Goal: Find specific page/section: Find specific page/section

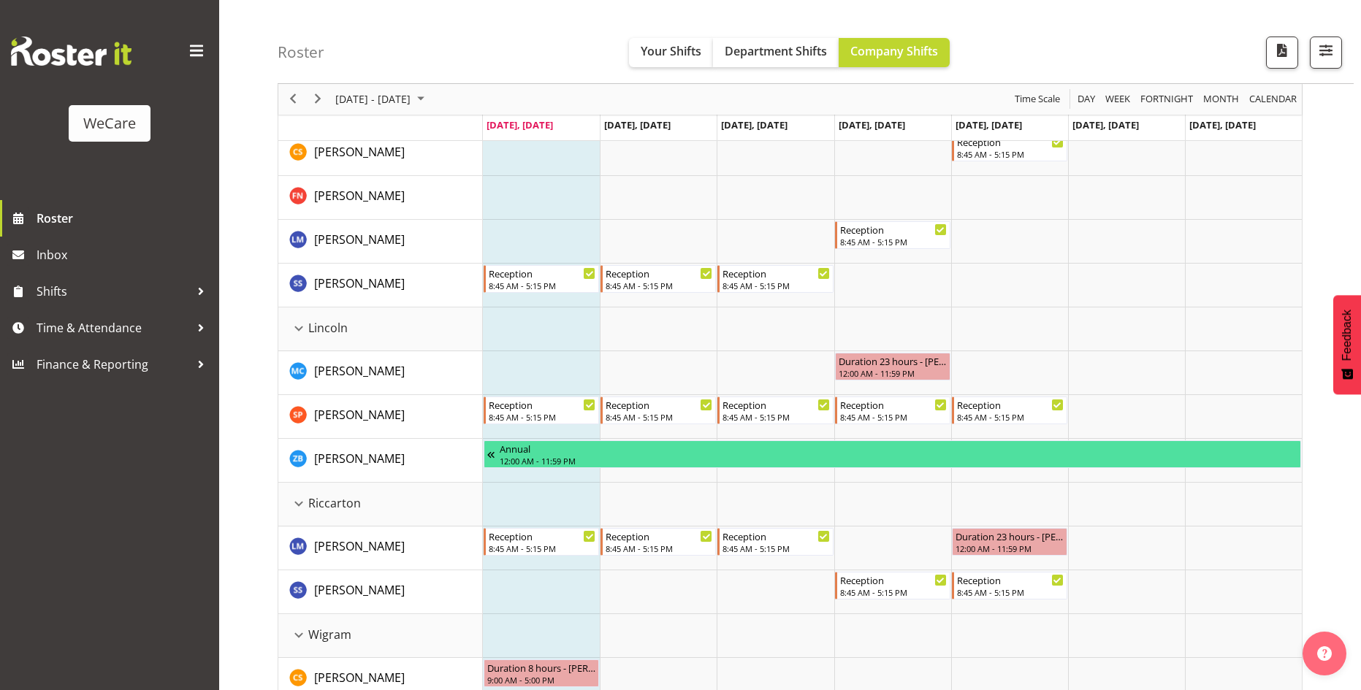
scroll to position [1324, 0]
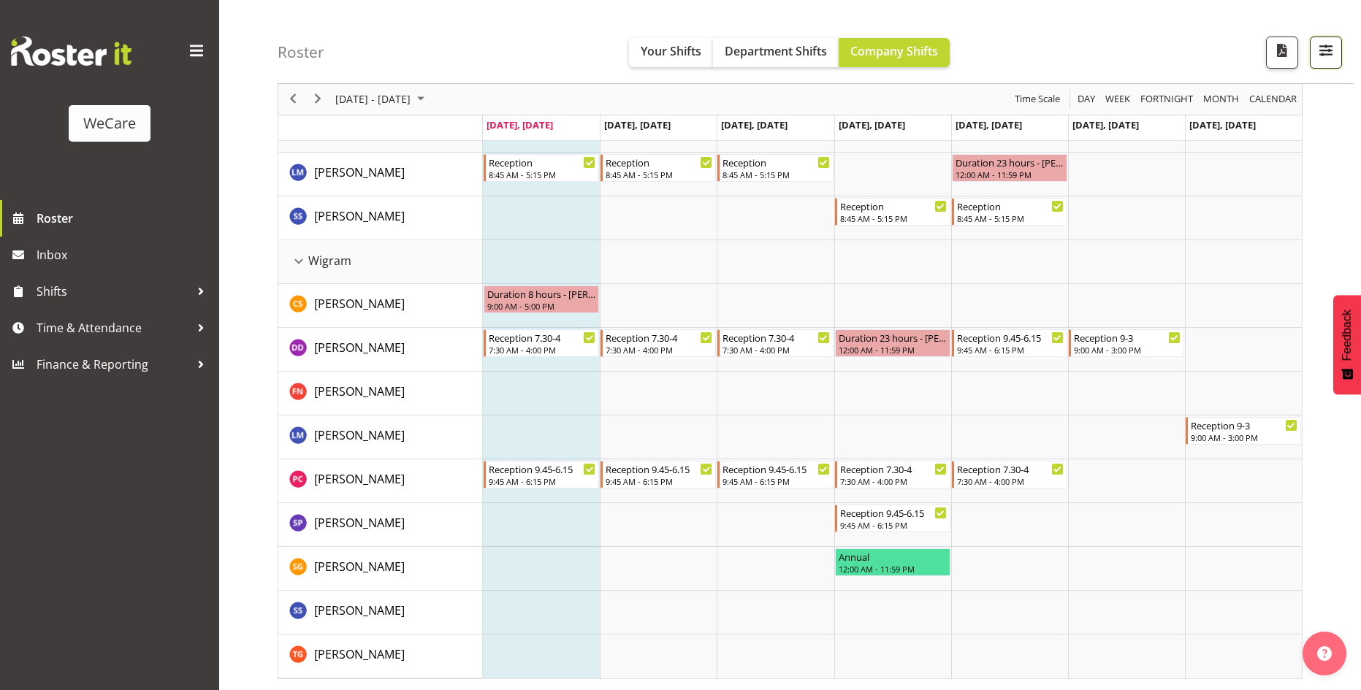
click at [1326, 48] on span "button" at bounding box center [1325, 50] width 19 height 19
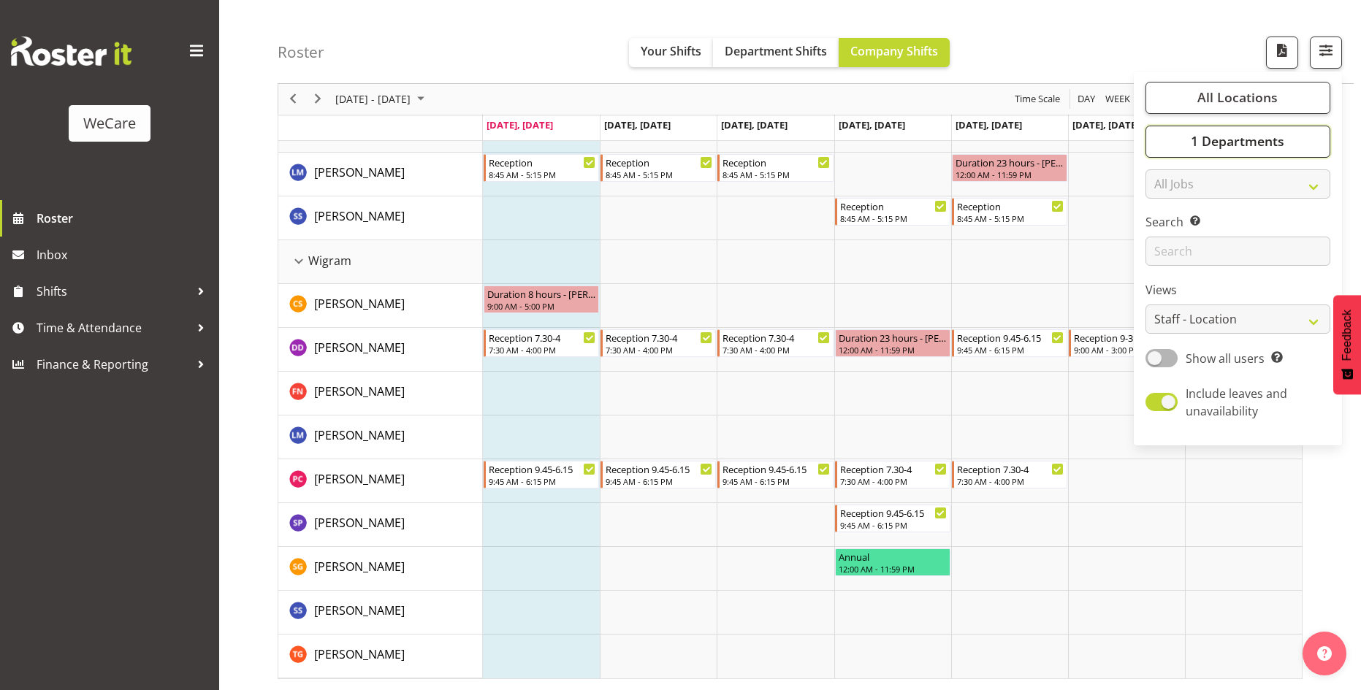
click at [1244, 140] on span "1 Departments" at bounding box center [1238, 142] width 94 height 18
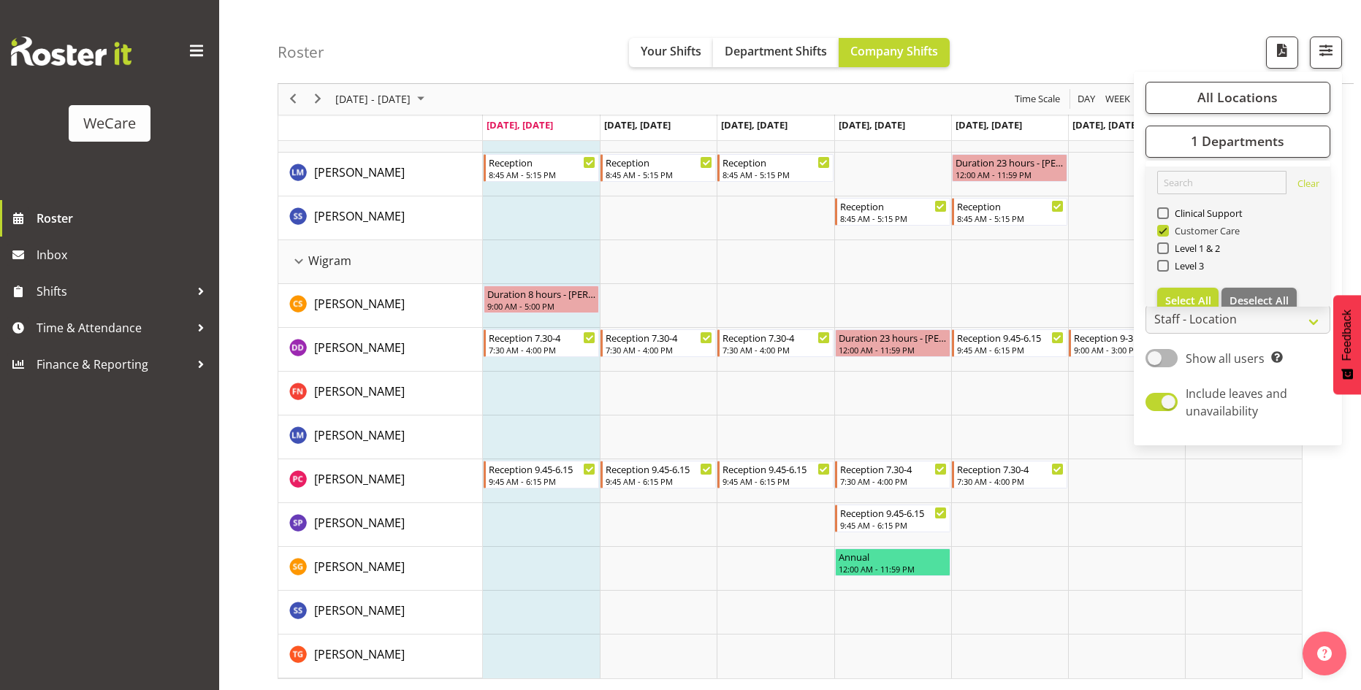
click at [1194, 234] on span "Customer Care" at bounding box center [1205, 231] width 72 height 12
click at [1167, 234] on input "Customer Care" at bounding box center [1161, 230] width 9 height 9
checkbox input "false"
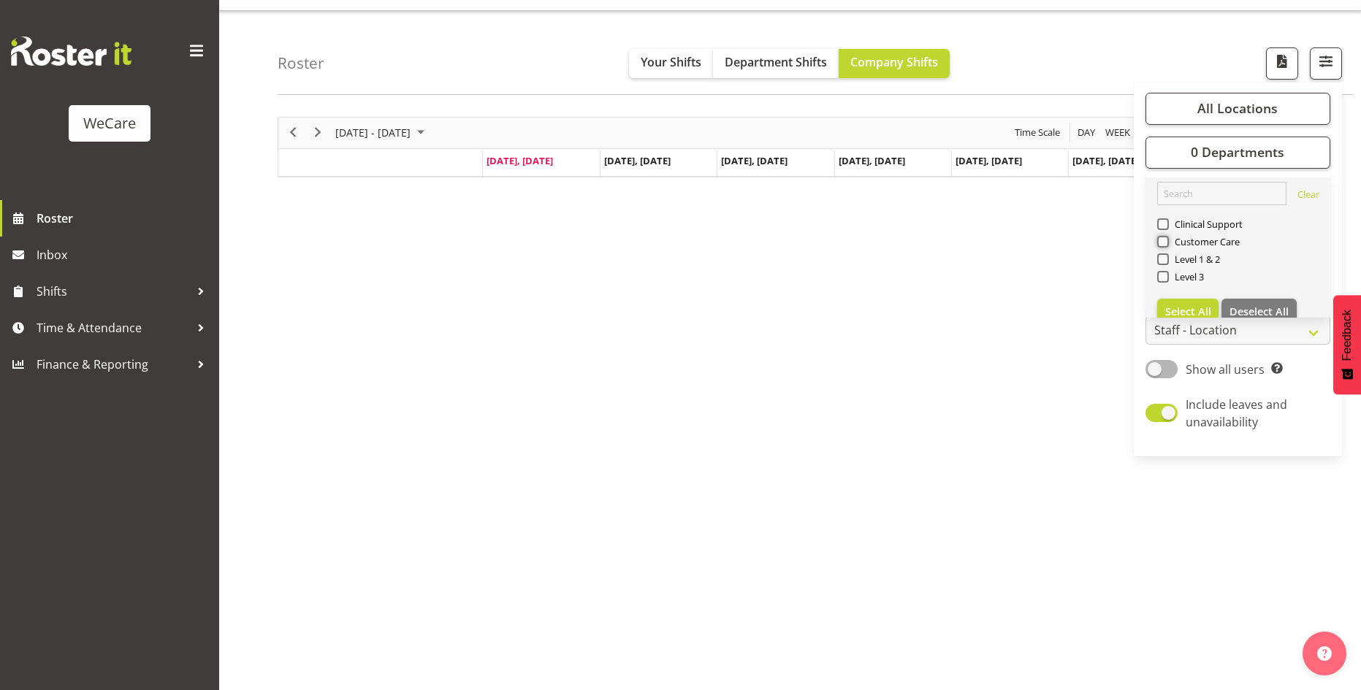
scroll to position [28, 0]
click at [1193, 262] on span "Level 1 & 2" at bounding box center [1195, 259] width 52 height 12
click at [1167, 262] on input "Level 1 & 2" at bounding box center [1161, 258] width 9 height 9
checkbox input "true"
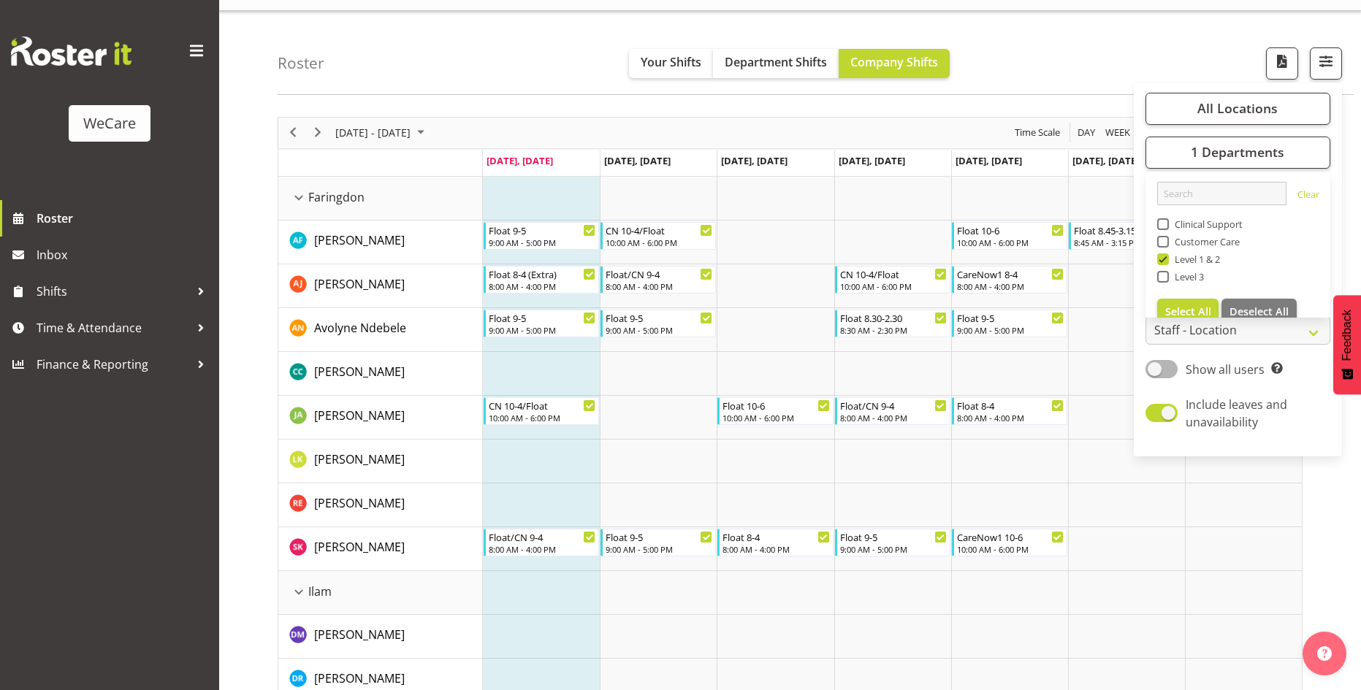
click at [1063, 81] on div "Roster Your Shifts Department Shifts Company Shifts All Locations Clear Busines…" at bounding box center [816, 53] width 1076 height 84
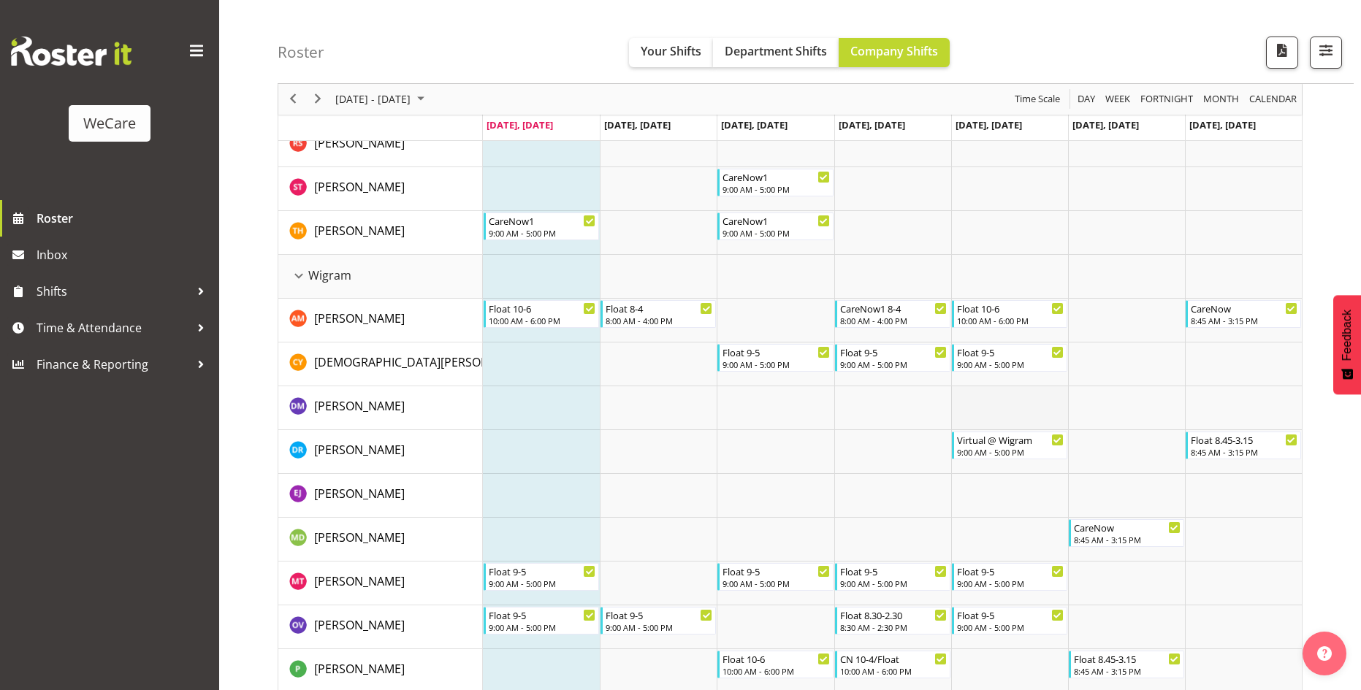
scroll to position [1455, 0]
